Goal: Task Accomplishment & Management: Complete application form

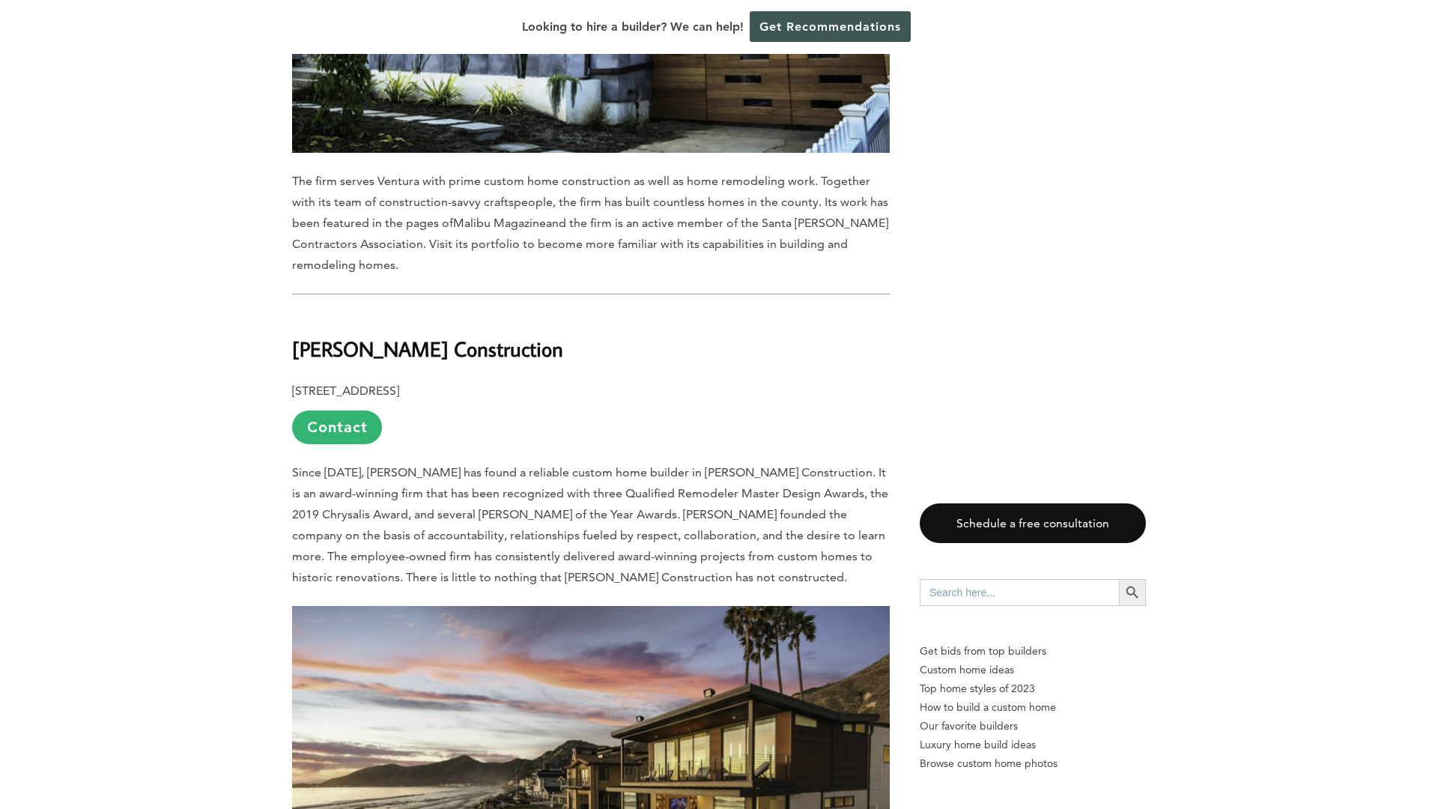
scroll to position [1738, 0]
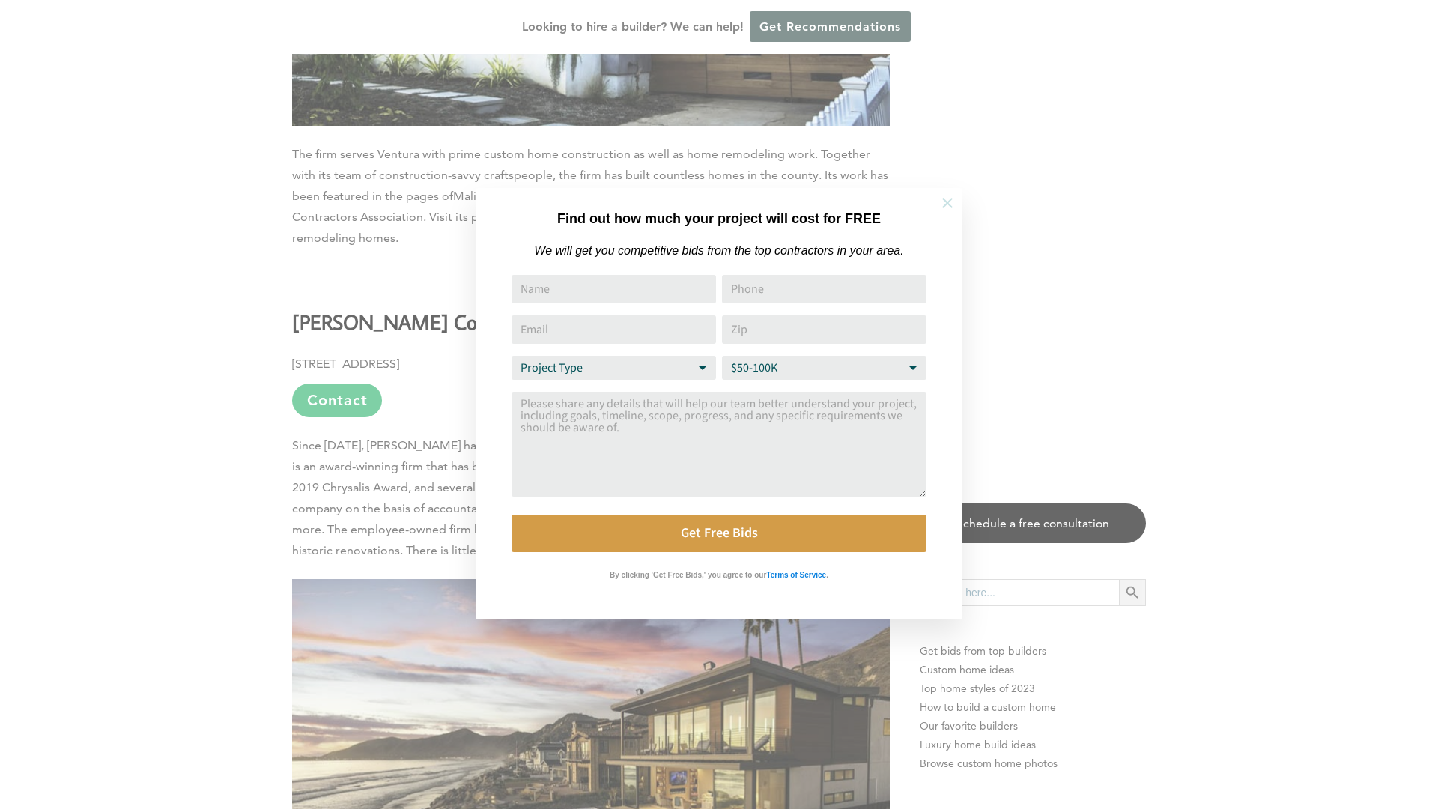
click at [948, 201] on icon at bounding box center [947, 203] width 10 height 10
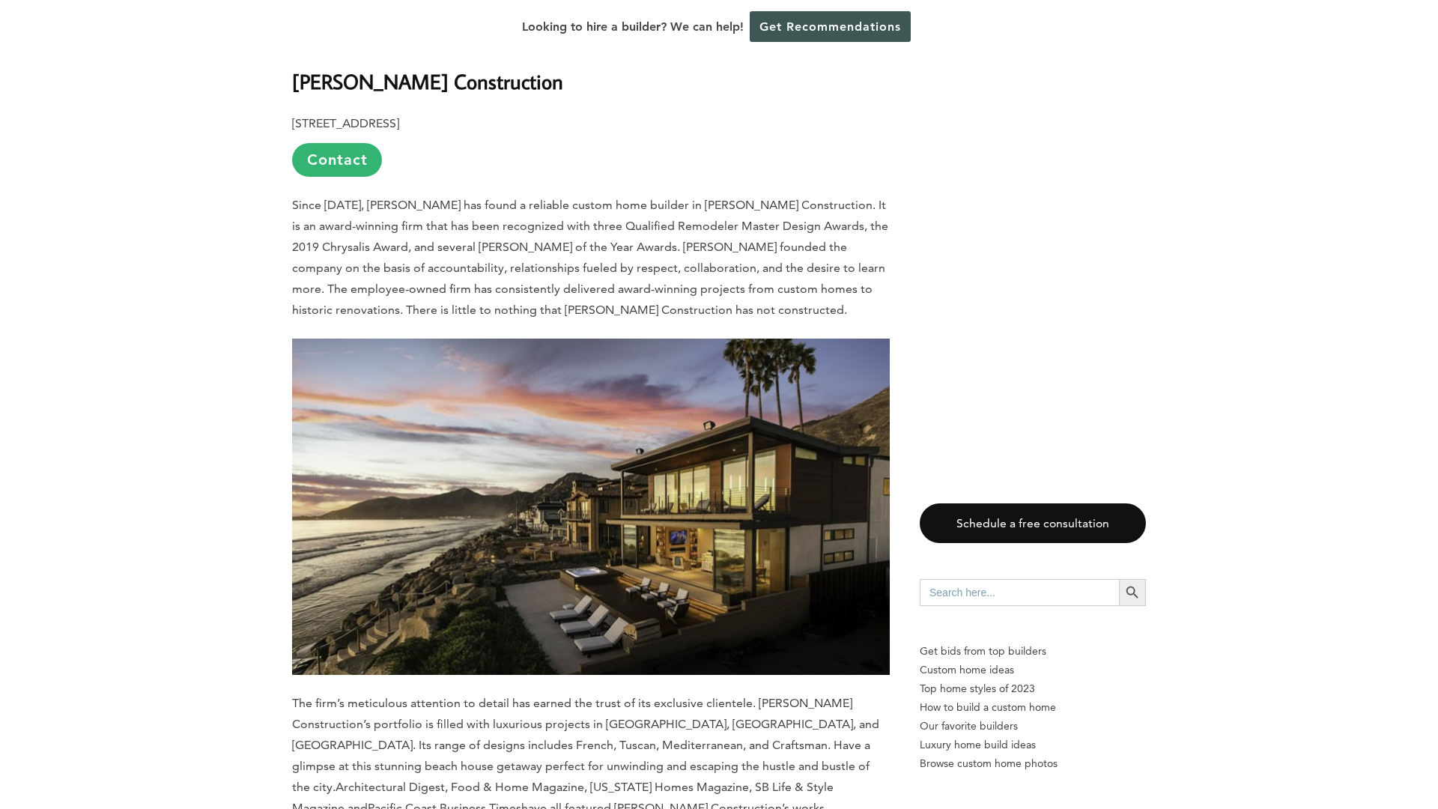
scroll to position [1972, 0]
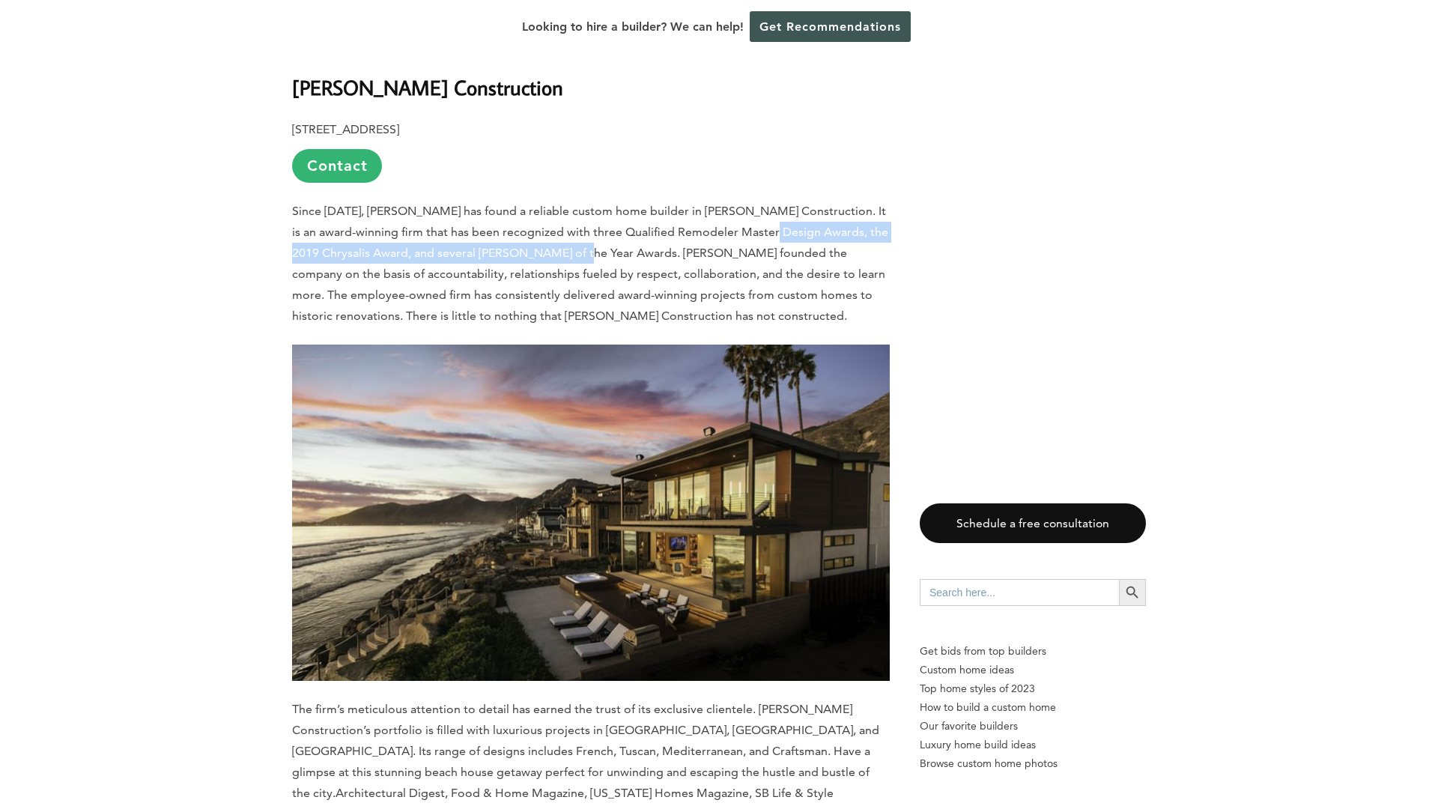
drag, startPoint x: 731, startPoint y: 154, endPoint x: 551, endPoint y: 173, distance: 180.7
click at [551, 204] on span "Since [DATE], [PERSON_NAME] has found a reliable custom home builder in [PERSON…" at bounding box center [590, 263] width 596 height 119
copy span "the 2019 Chrysalis Award, and several [PERSON_NAME] of the Year Awards"
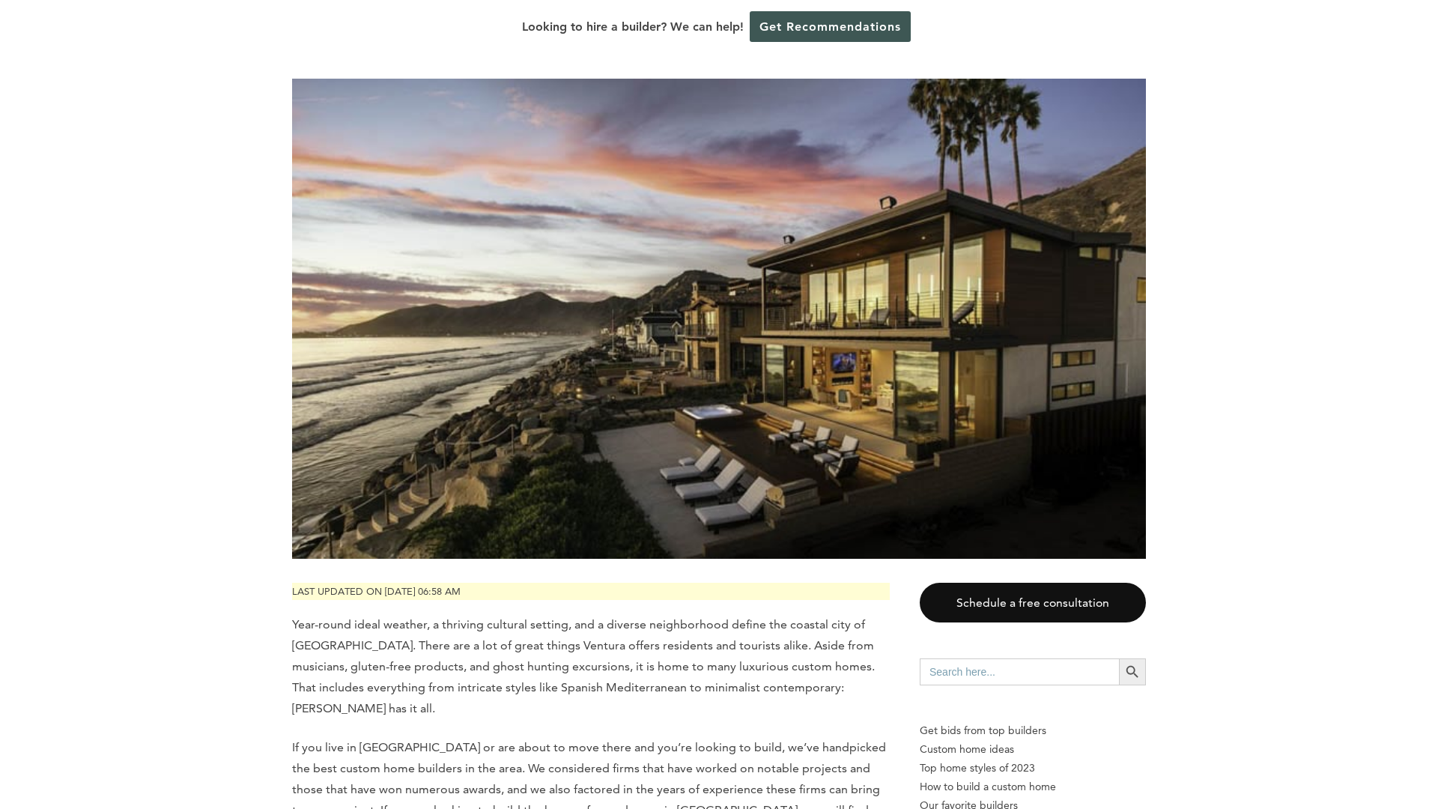
scroll to position [0, 0]
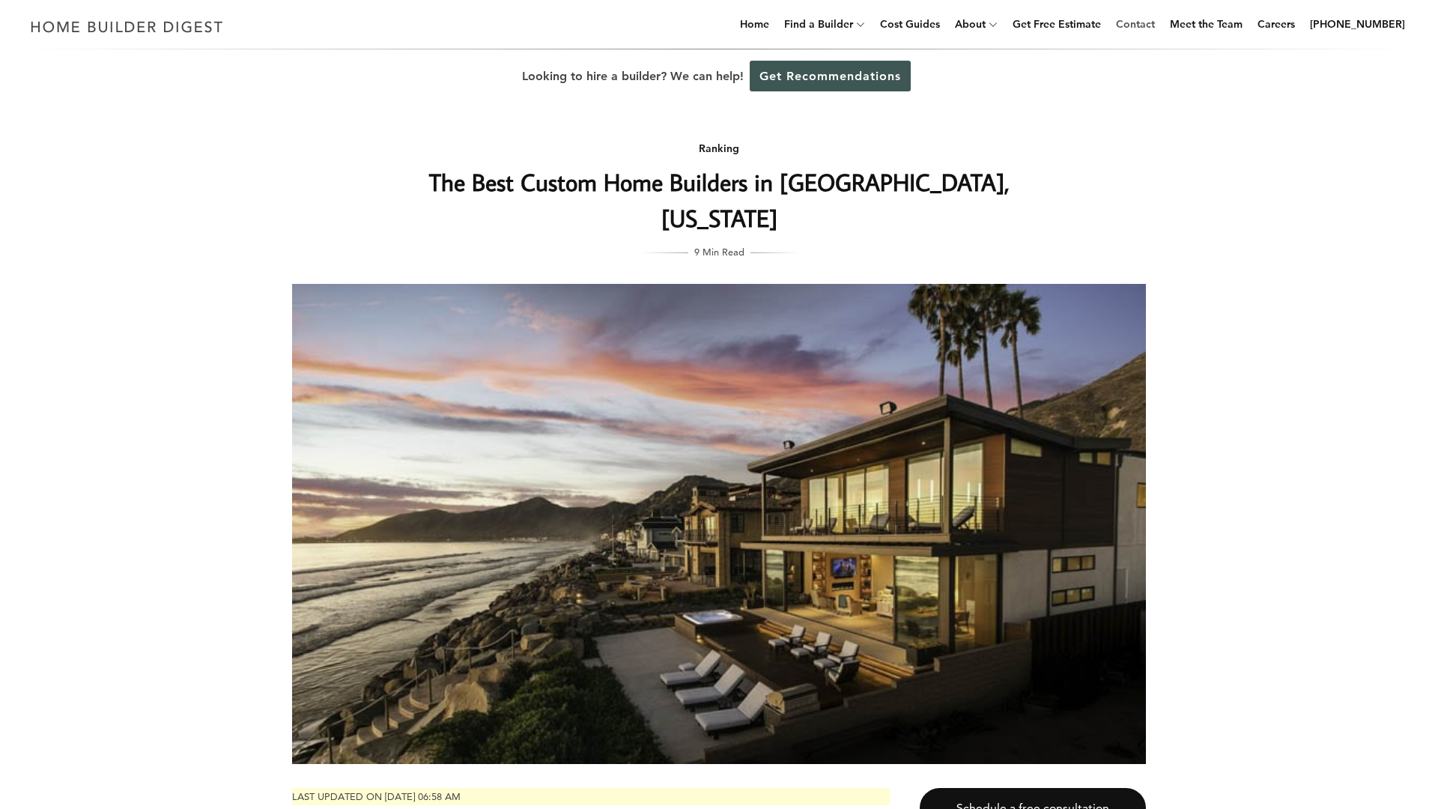
click at [1154, 26] on link "Contact" at bounding box center [1135, 24] width 51 height 48
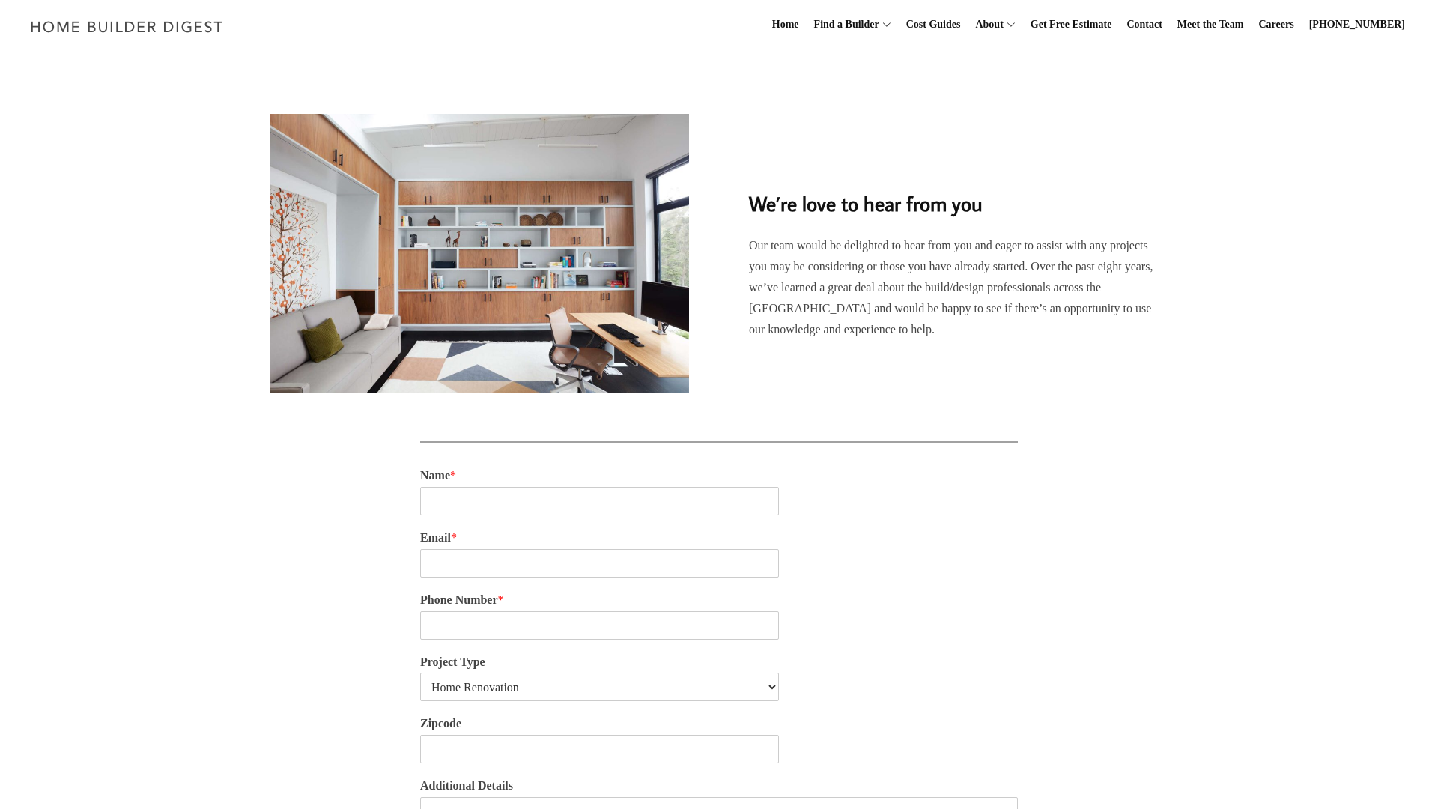
scroll to position [77, 0]
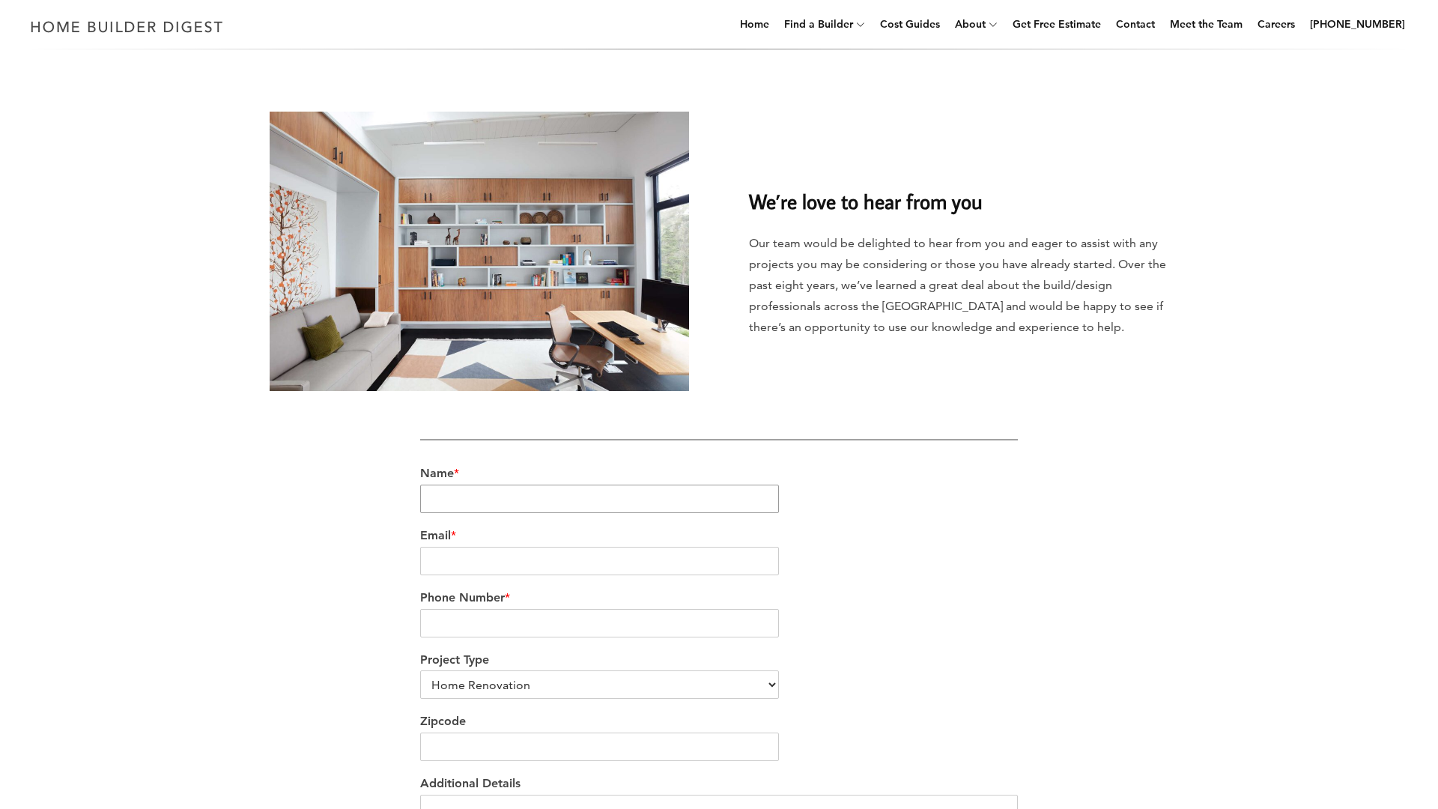
click at [664, 504] on input "Name *" at bounding box center [599, 499] width 359 height 28
type input "Lucano Germann"
type input "luc@deadwoodconstruction.com"
type input "8057429868"
type input "93001"
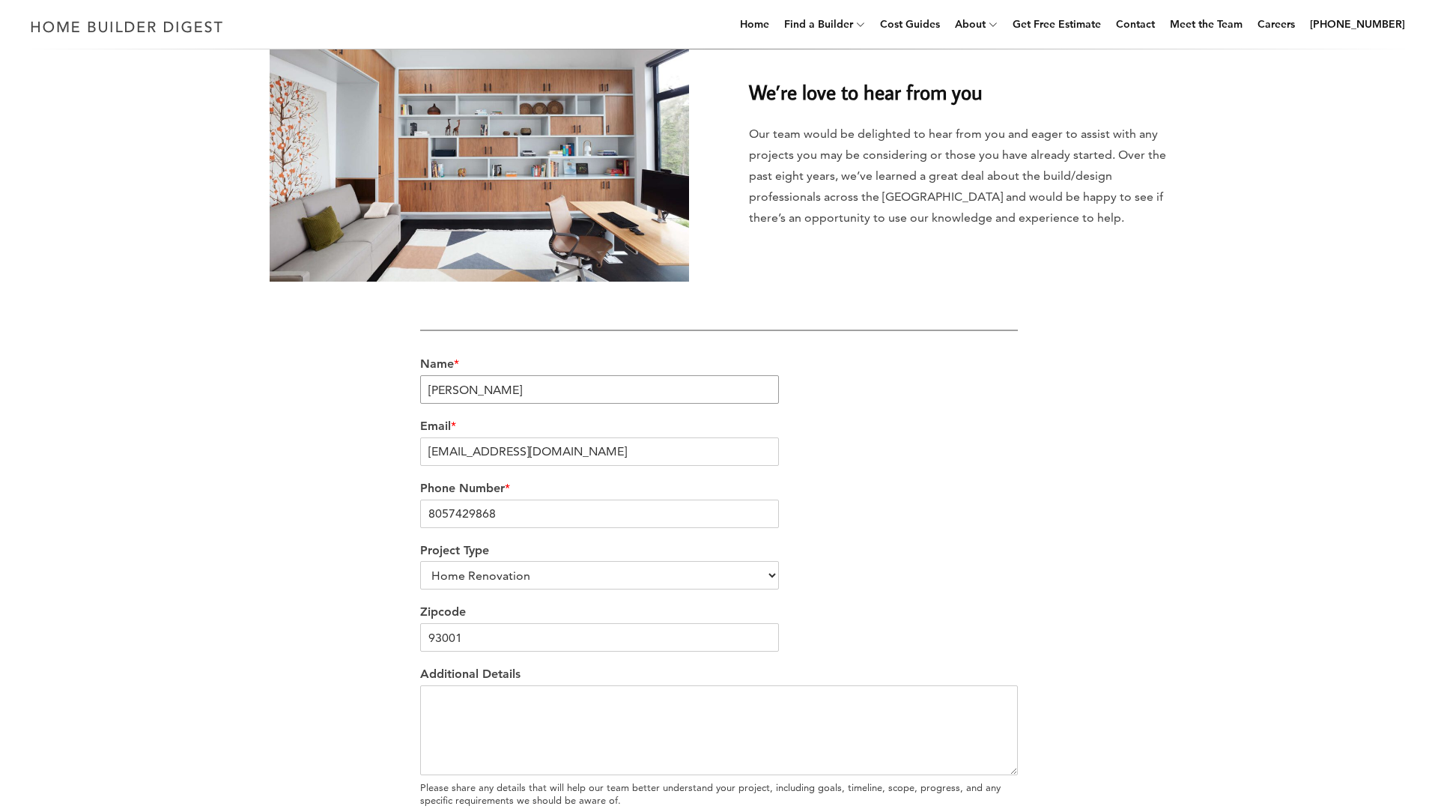
scroll to position [187, 0]
click at [572, 586] on select "Home Renovation Custom Home Builder Commercial Renovation Other" at bounding box center [599, 574] width 359 height 28
select select "Custom Home Builder"
click at [420, 560] on select "Home Renovation Custom Home Builder Commercial Renovation Other" at bounding box center [599, 574] width 359 height 28
click at [538, 713] on textarea "Additional Details" at bounding box center [719, 730] width 598 height 90
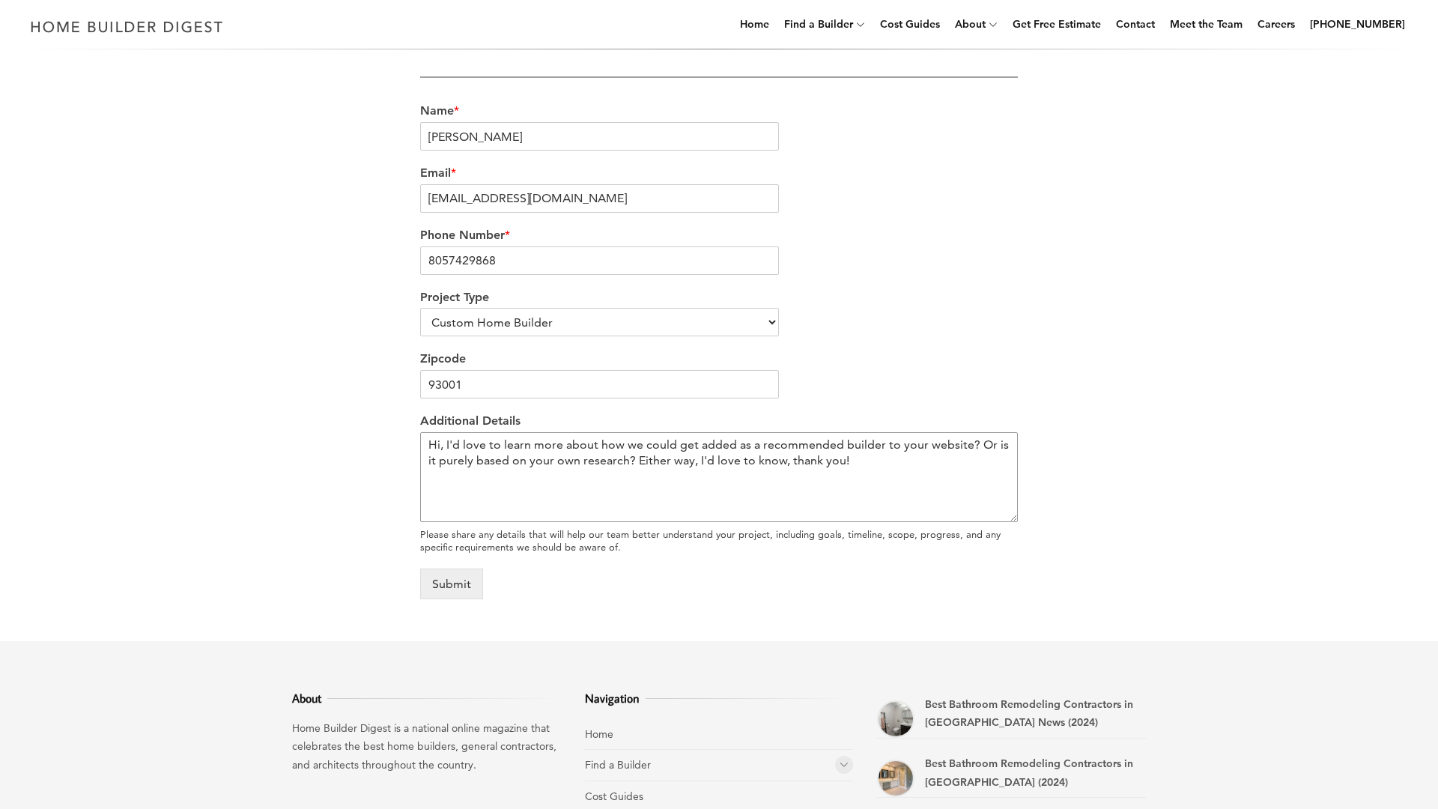
scroll to position [488, 0]
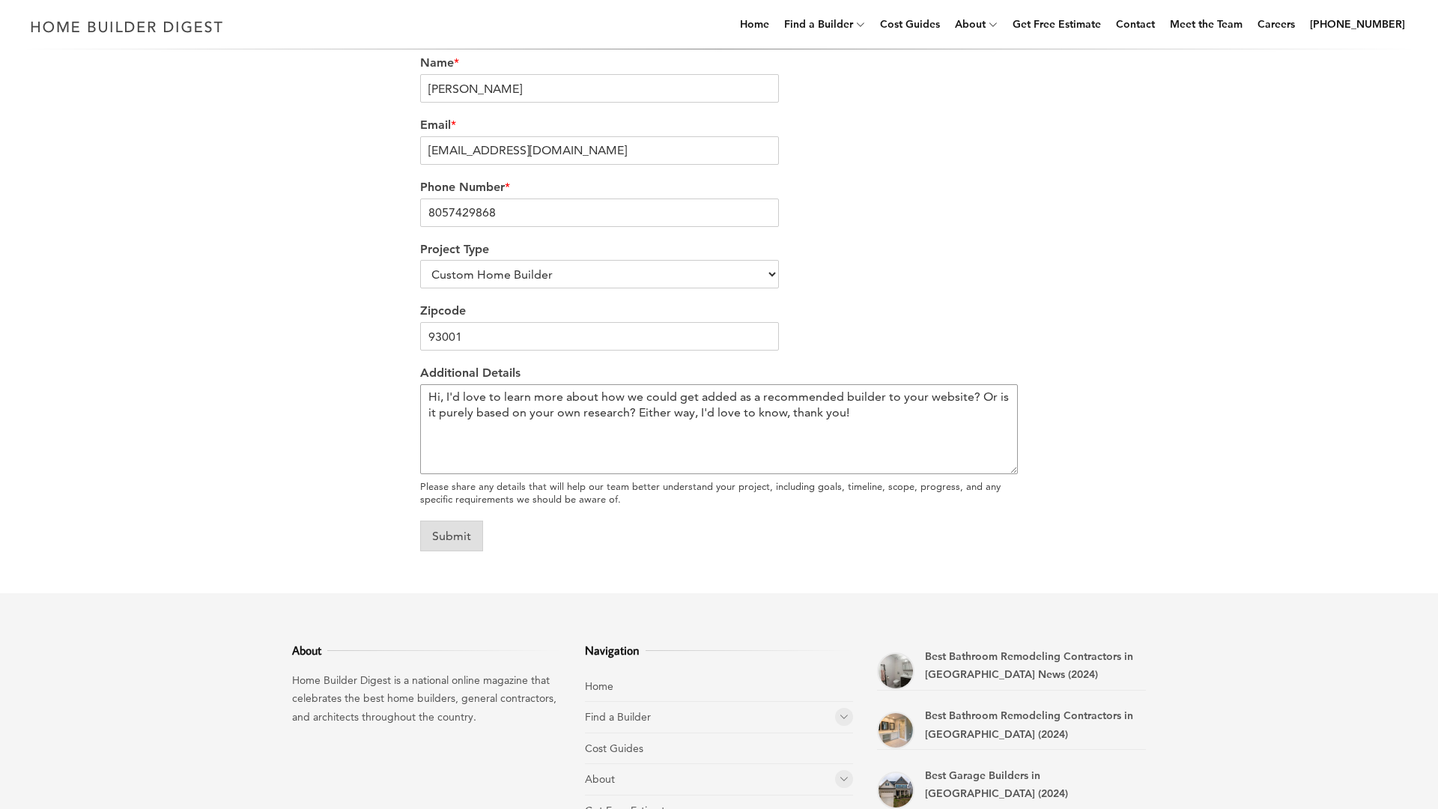
type textarea "Hi, I'd love to learn more about how we could get added as a recommended builde…"
click at [455, 530] on button "Submit" at bounding box center [451, 536] width 63 height 31
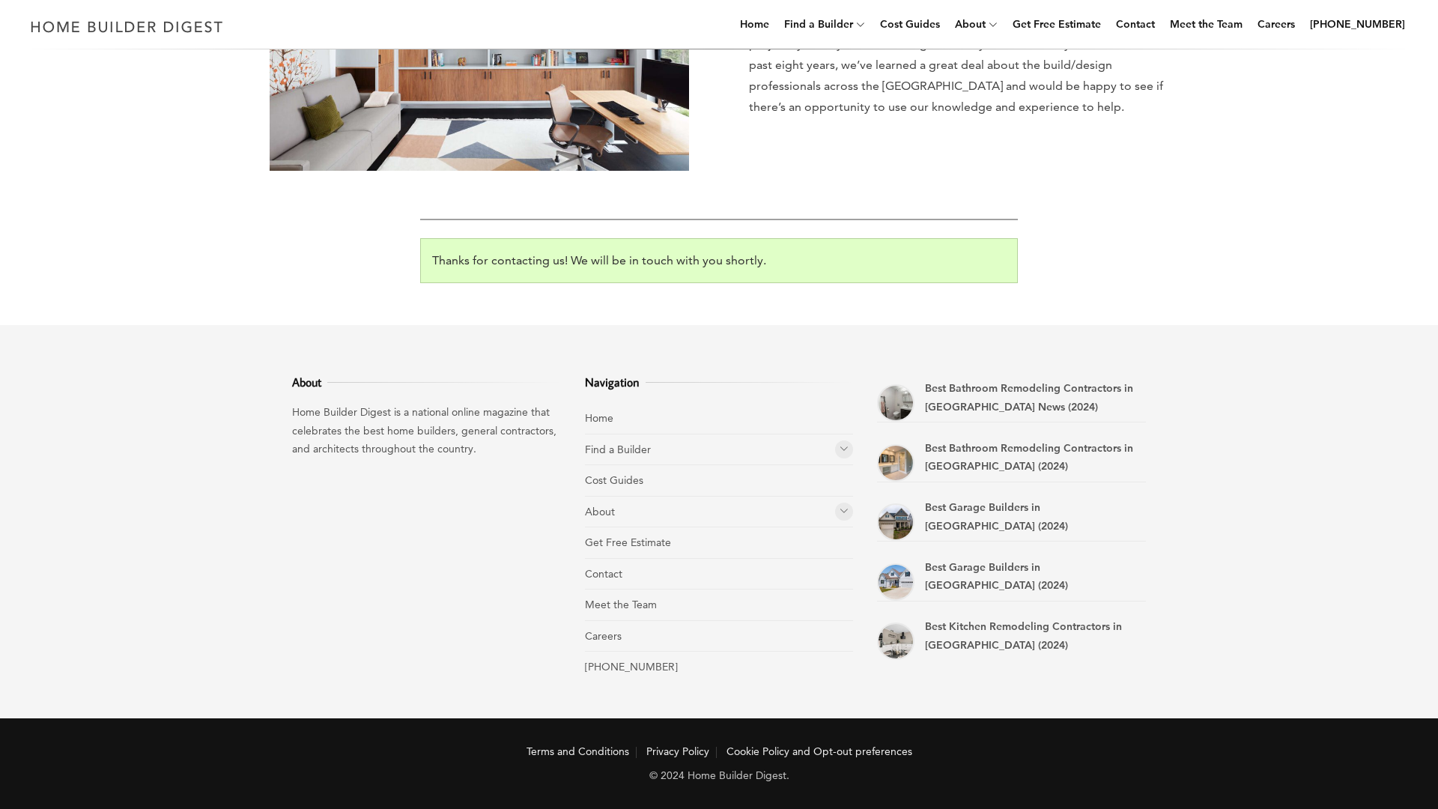
scroll to position [297, 0]
